Goal: Task Accomplishment & Management: Use online tool/utility

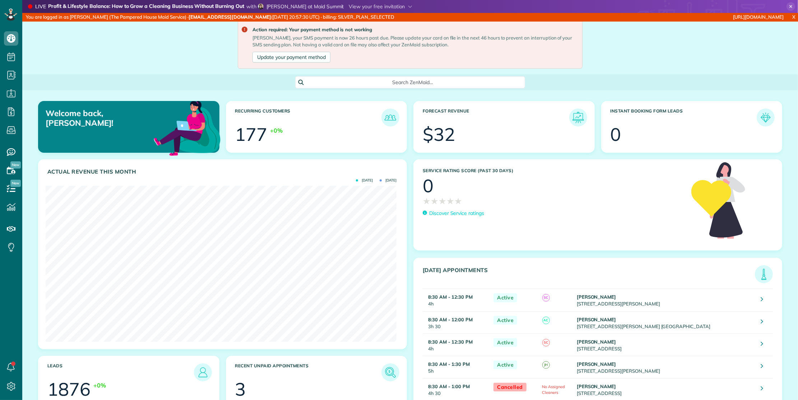
scroll to position [156, 350]
drag, startPoint x: 14, startPoint y: 390, endPoint x: 42, endPoint y: 368, distance: 36.1
click at [14, 390] on icon at bounding box center [11, 386] width 14 height 14
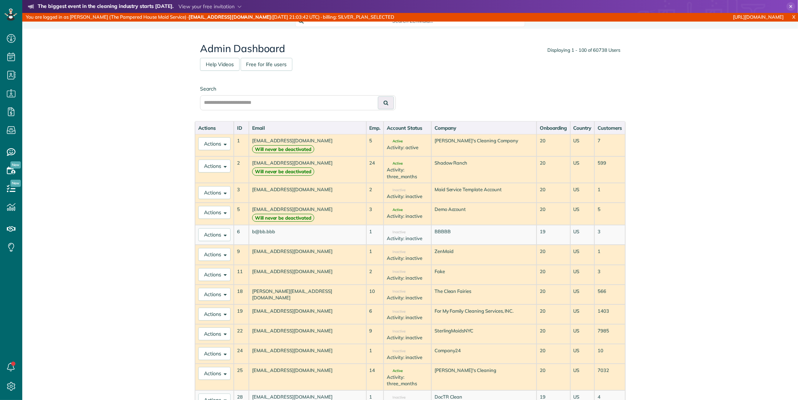
scroll to position [3, 3]
click at [286, 101] on input "text" at bounding box center [298, 102] width 196 height 15
type input "*********"
click at [378, 96] on button at bounding box center [386, 102] width 16 height 13
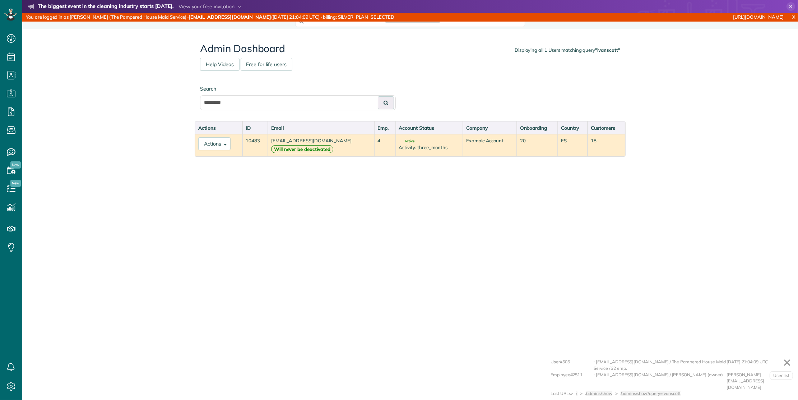
scroll to position [399, 22]
click at [222, 149] on button "Actions" at bounding box center [214, 143] width 32 height 13
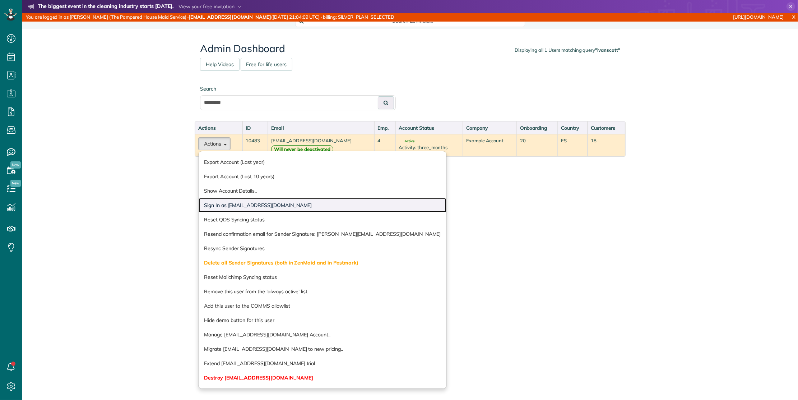
click at [235, 202] on link "Sign In as ivanscott@taskawayva.com" at bounding box center [323, 205] width 248 height 14
